Goal: Task Accomplishment & Management: Complete application form

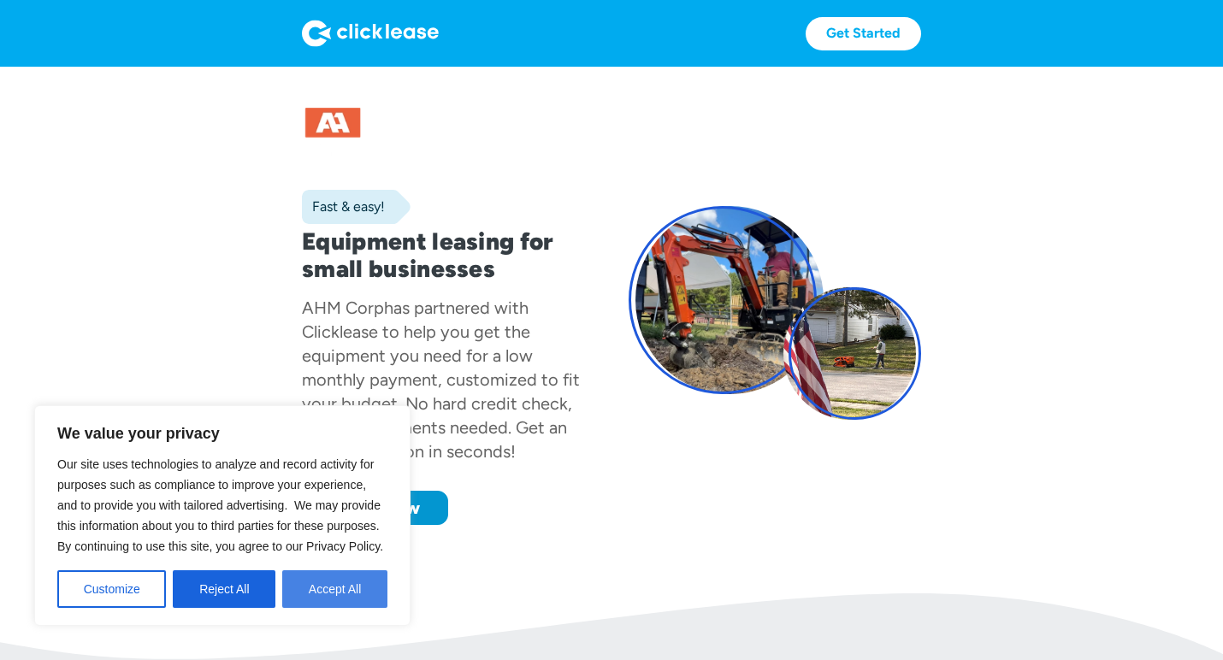
click at [358, 591] on button "Accept All" at bounding box center [334, 590] width 105 height 38
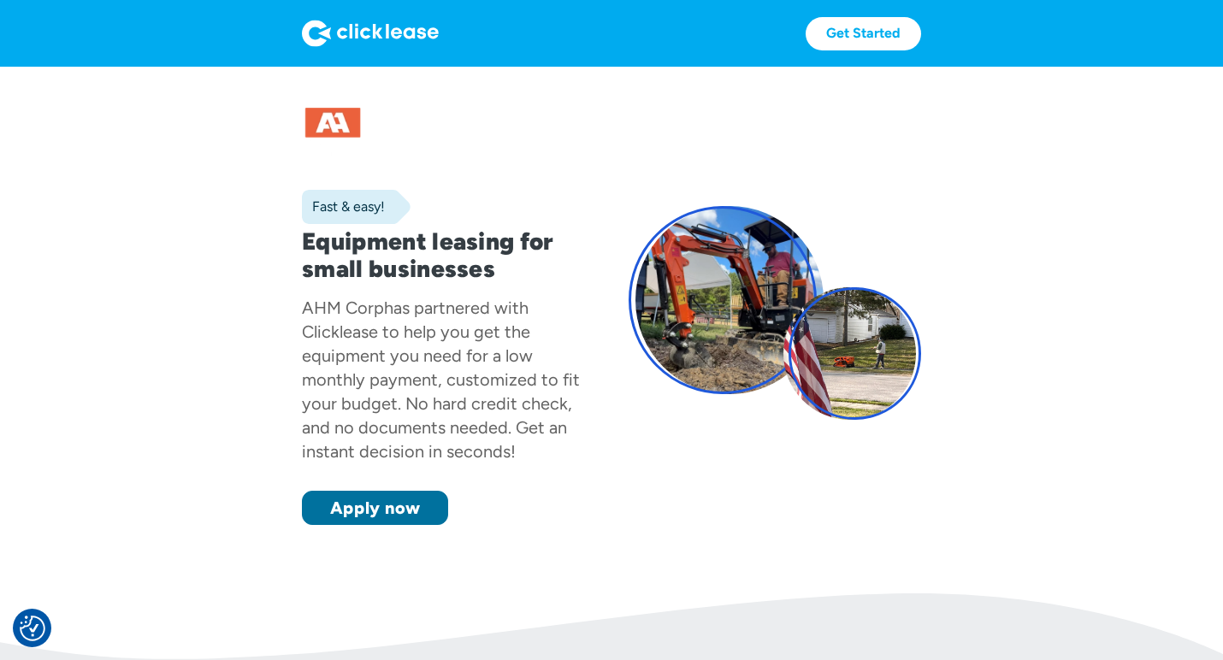
click at [371, 514] on link "Apply now" at bounding box center [375, 508] width 146 height 34
